Goal: Task Accomplishment & Management: Use online tool/utility

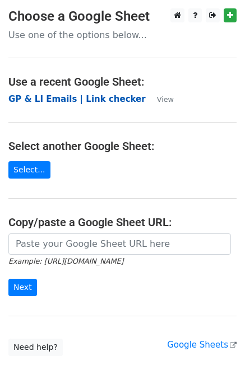
click at [54, 98] on strong "GP & LI Emails | Link checker" at bounding box center [76, 99] width 137 height 10
click at [101, 101] on strong "GP & LI Emails | Link checker" at bounding box center [76, 99] width 137 height 10
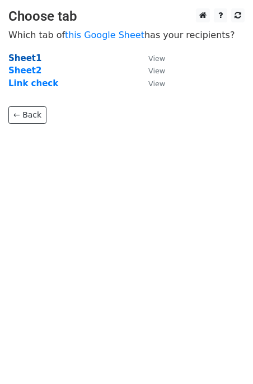
click at [29, 59] on strong "Sheet1" at bounding box center [24, 58] width 33 height 10
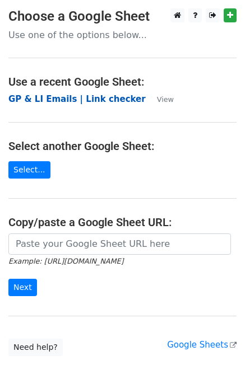
click at [60, 101] on strong "GP & LI Emails | Link checker" at bounding box center [76, 99] width 137 height 10
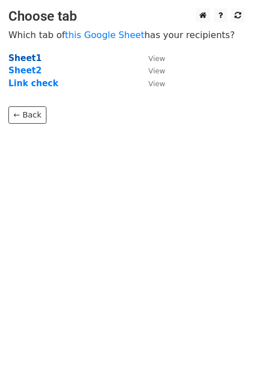
click at [30, 58] on strong "Sheet1" at bounding box center [24, 58] width 33 height 10
